Goal: Task Accomplishment & Management: Use online tool/utility

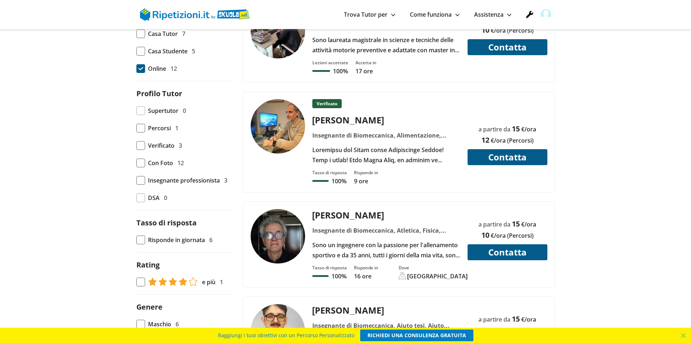
scroll to position [326, 0]
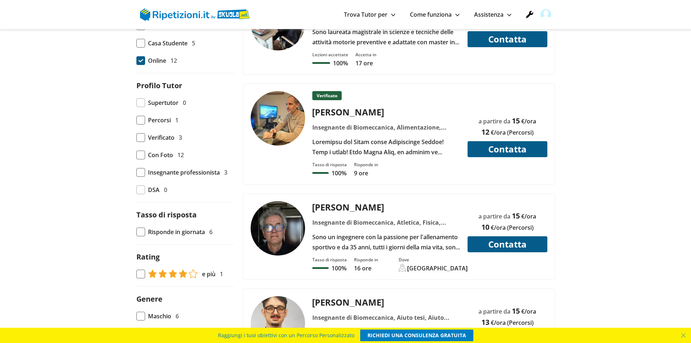
click at [325, 112] on div "Pablo V." at bounding box center [385, 112] width 153 height 12
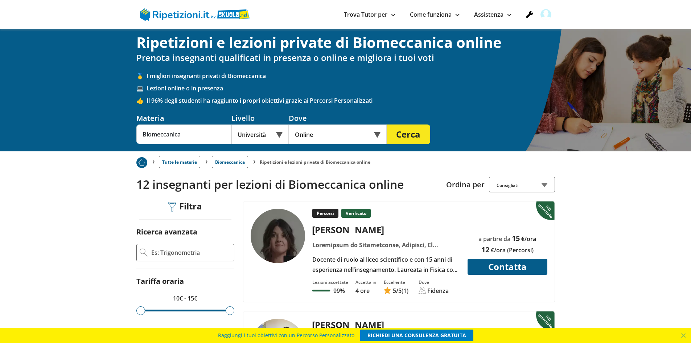
scroll to position [0, 0]
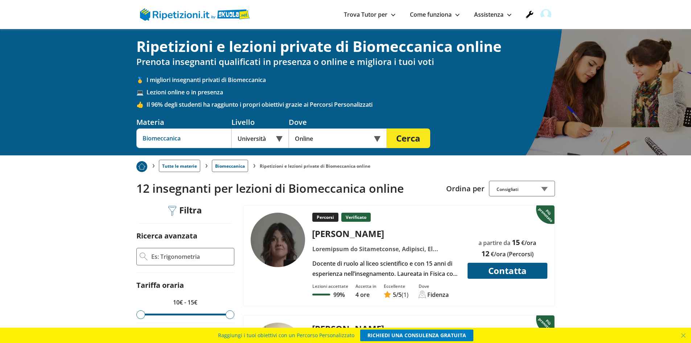
drag, startPoint x: 204, startPoint y: 144, endPoint x: 104, endPoint y: 139, distance: 99.9
click at [92, 140] on div "Ripetizioni e lezioni private di Biomeccanica online Prenota insegnanti qualifi…" at bounding box center [345, 92] width 691 height 126
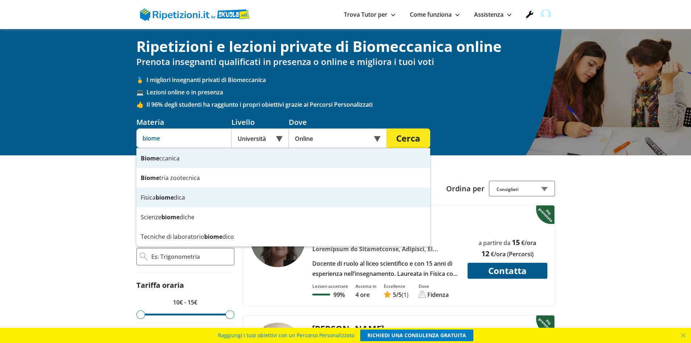
click at [164, 196] on strong "biome" at bounding box center [165, 197] width 18 height 8
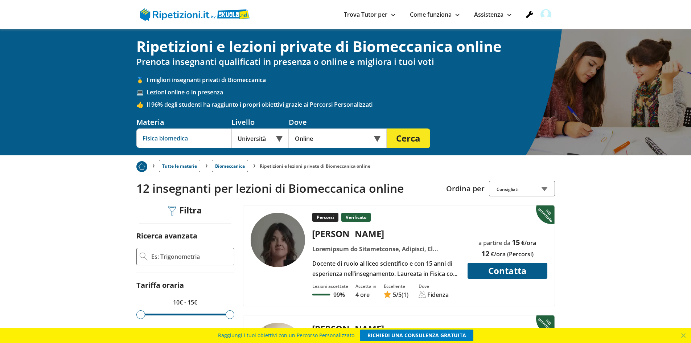
type input "Fisica biomedica"
click at [410, 140] on button "Cerca" at bounding box center [409, 138] width 44 height 20
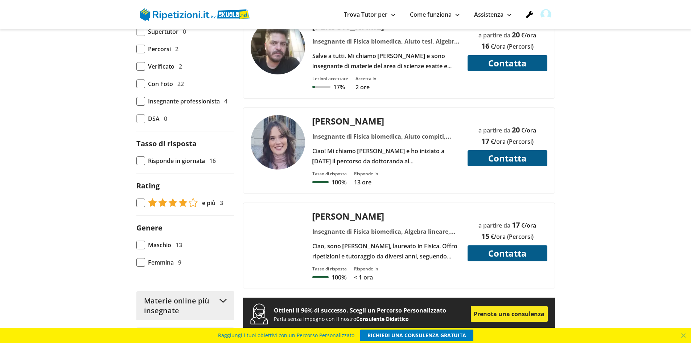
scroll to position [363, 0]
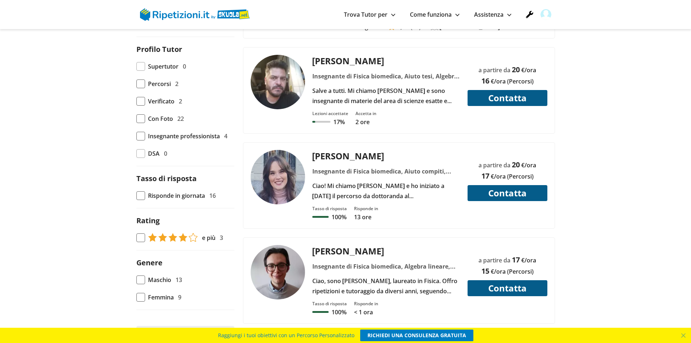
click at [142, 89] on form "Ricerca avanzata Tariffa oraria 10€ - 20€ Luogo lezione Casa Tutor 9 Casa Stude…" at bounding box center [185, 89] width 98 height 442
click at [141, 87] on span at bounding box center [140, 83] width 9 height 9
click at [136, 84] on input "Percorsi 2" at bounding box center [136, 84] width 0 height 0
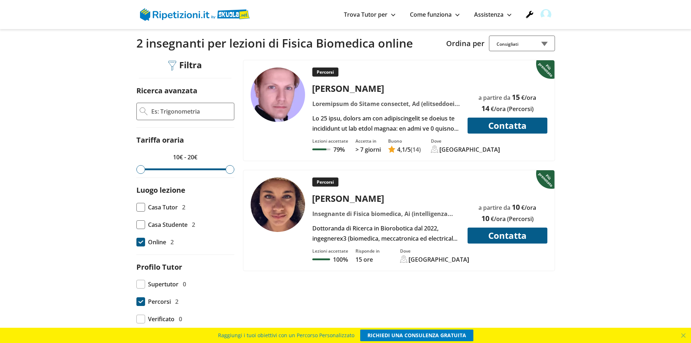
click at [328, 198] on div "[PERSON_NAME]" at bounding box center [385, 198] width 153 height 12
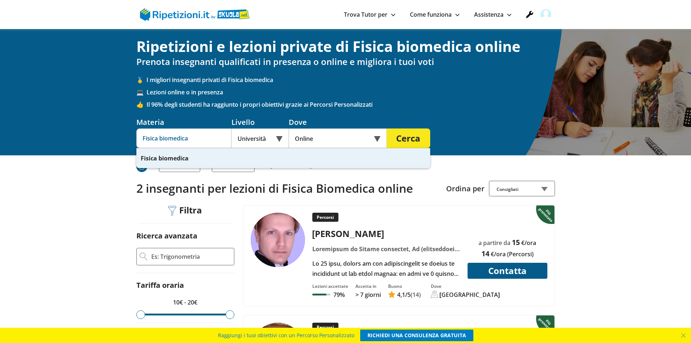
drag, startPoint x: 204, startPoint y: 138, endPoint x: 132, endPoint y: 138, distance: 71.1
click at [132, 138] on div "Ripetizioni e lezioni private di Fisica biomedica online Prenota insegnanti qua…" at bounding box center [345, 92] width 691 height 126
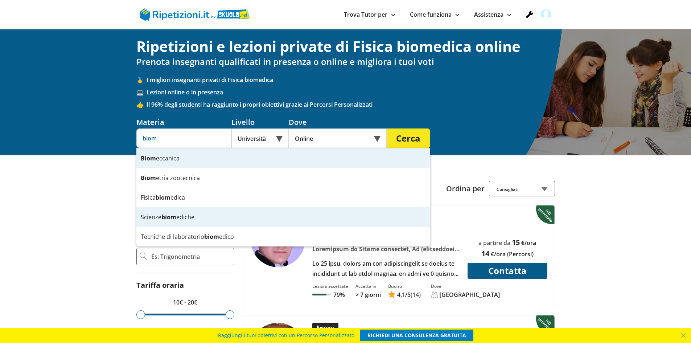
click at [163, 219] on strong "biom" at bounding box center [168, 217] width 15 height 8
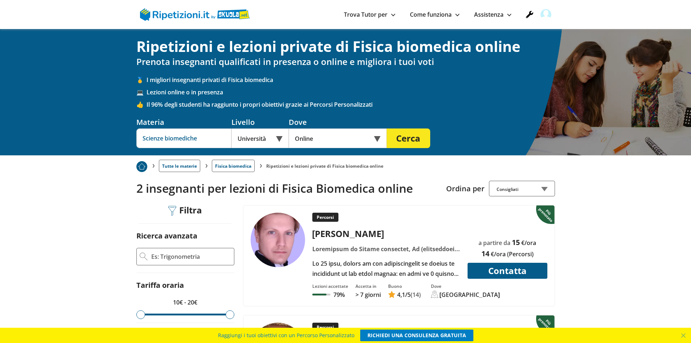
type input "Scienze biomediche"
click at [409, 139] on button "Cerca" at bounding box center [409, 138] width 44 height 20
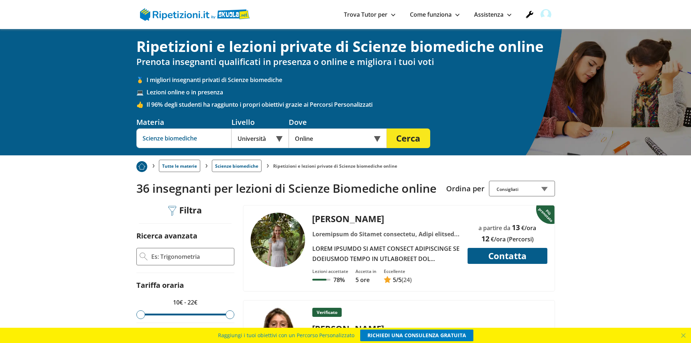
drag, startPoint x: 210, startPoint y: 137, endPoint x: 70, endPoint y: 136, distance: 140.4
click at [70, 136] on div "Ripetizioni e lezioni private di Scienze biomediche online Prenota insegnanti q…" at bounding box center [345, 92] width 691 height 126
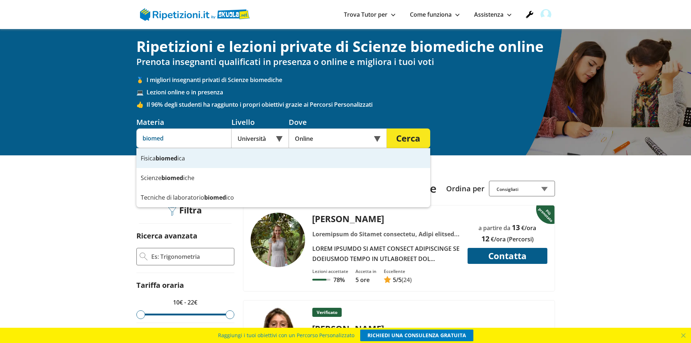
drag, startPoint x: 189, startPoint y: 196, endPoint x: 250, endPoint y: 170, distance: 66.5
click at [196, 193] on div "Tecniche di laboratorio biomed ico" at bounding box center [283, 198] width 294 height 20
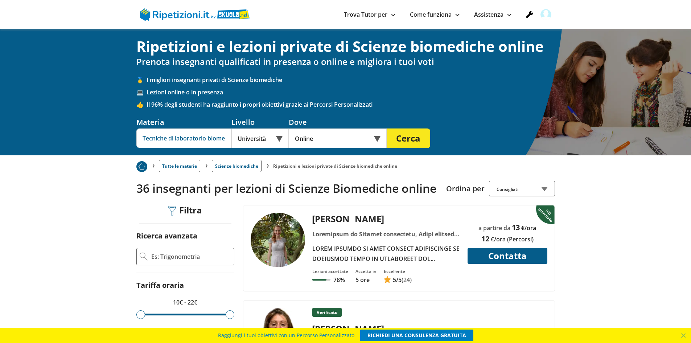
type input "Tecniche di laboratorio biomedico"
click at [399, 141] on button "Cerca" at bounding box center [409, 138] width 44 height 20
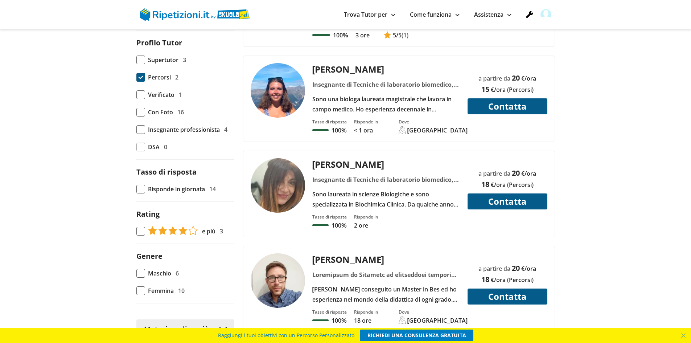
click at [139, 77] on span at bounding box center [140, 77] width 9 height 9
click at [136, 77] on input "Percorsi 2" at bounding box center [136, 77] width 0 height 0
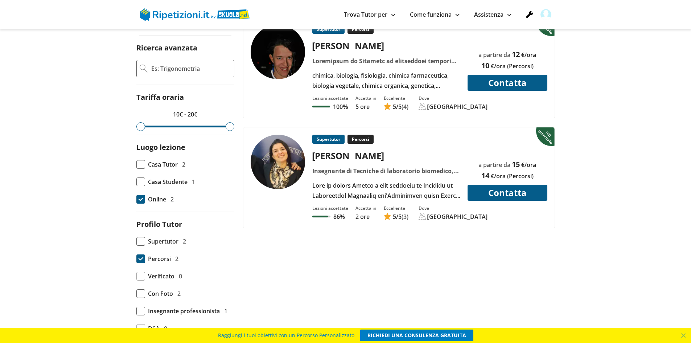
click at [326, 158] on div "[PERSON_NAME]" at bounding box center [385, 155] width 153 height 12
